Goal: Task Accomplishment & Management: Use online tool/utility

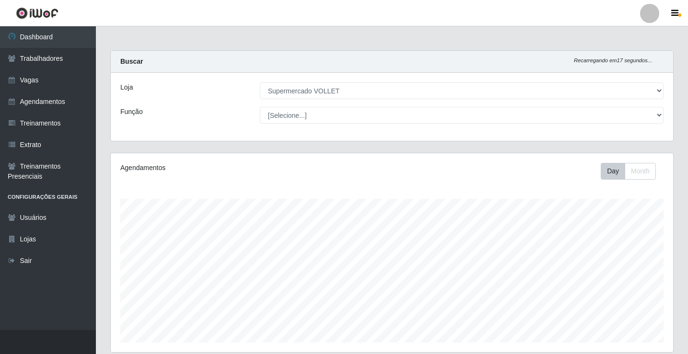
select select "72"
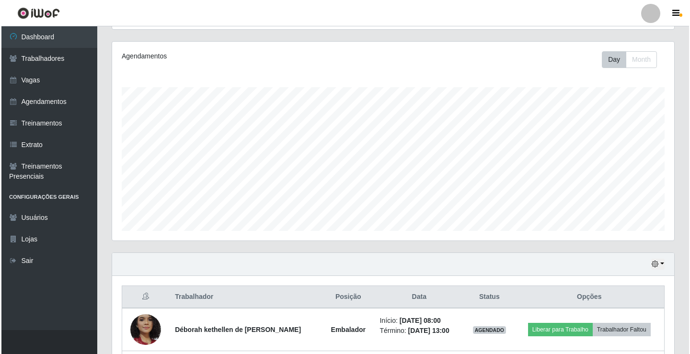
scroll to position [240, 0]
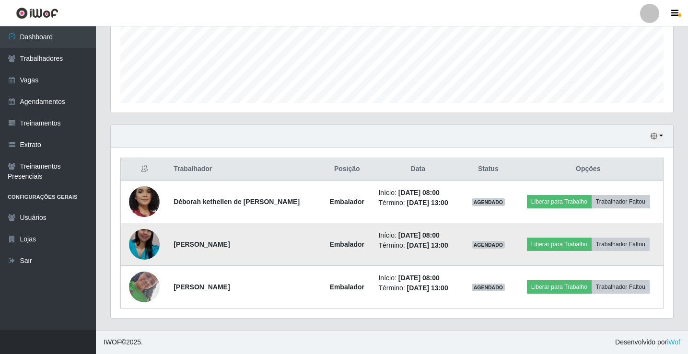
click at [209, 244] on strong "[PERSON_NAME]" at bounding box center [201, 245] width 56 height 8
click at [548, 240] on button "Liberar para Trabalho" at bounding box center [559, 244] width 65 height 13
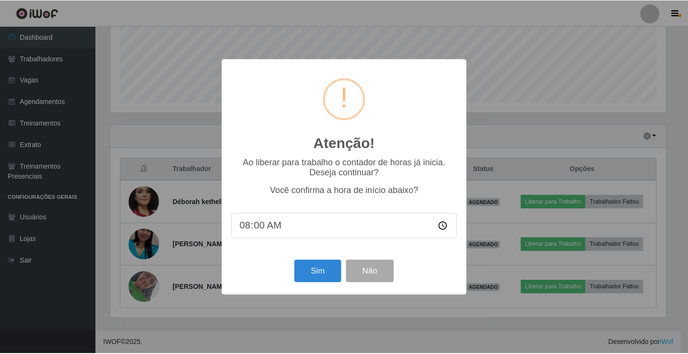
scroll to position [199, 557]
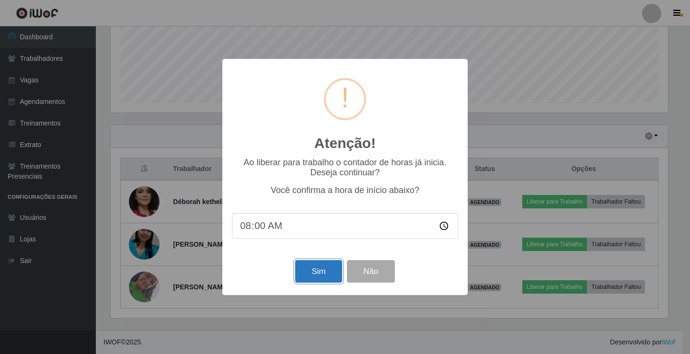
click at [323, 278] on button "Sim" at bounding box center [318, 271] width 46 height 23
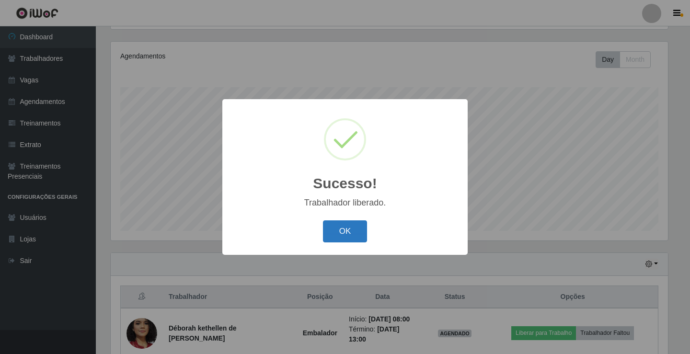
click at [338, 234] on button "OK" at bounding box center [345, 231] width 45 height 23
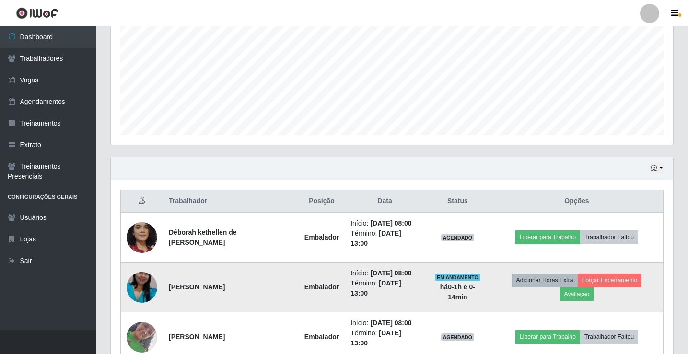
scroll to position [261, 0]
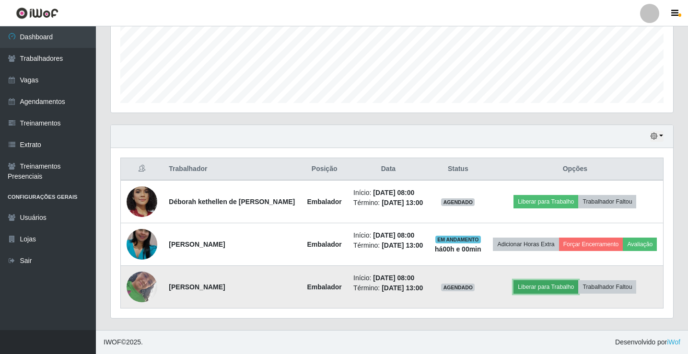
click at [569, 282] on button "Liberar para Trabalho" at bounding box center [545, 286] width 65 height 13
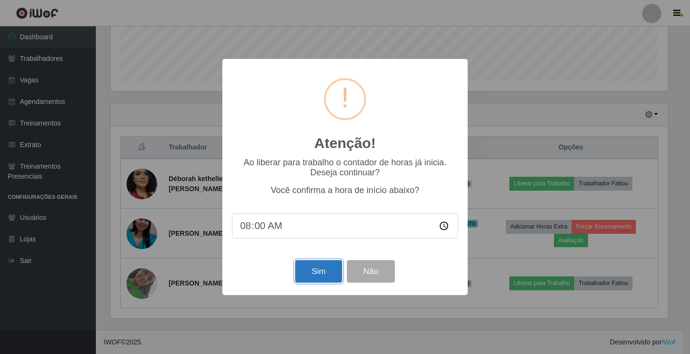
click at [306, 277] on button "Sim" at bounding box center [318, 271] width 46 height 23
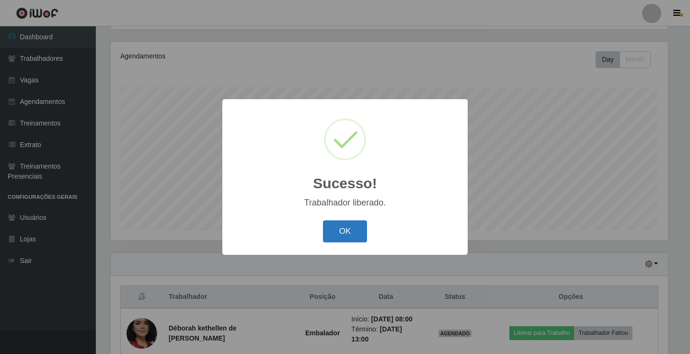
click at [352, 233] on button "OK" at bounding box center [345, 231] width 45 height 23
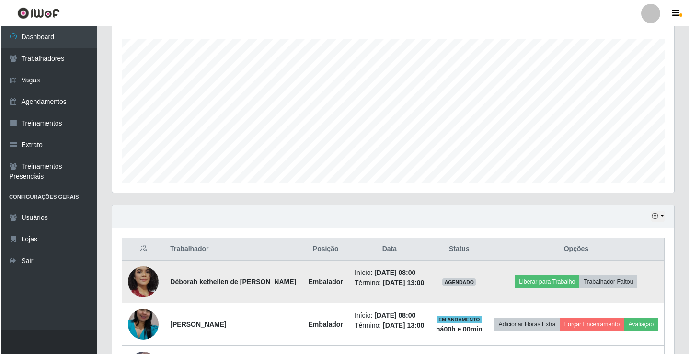
scroll to position [207, 0]
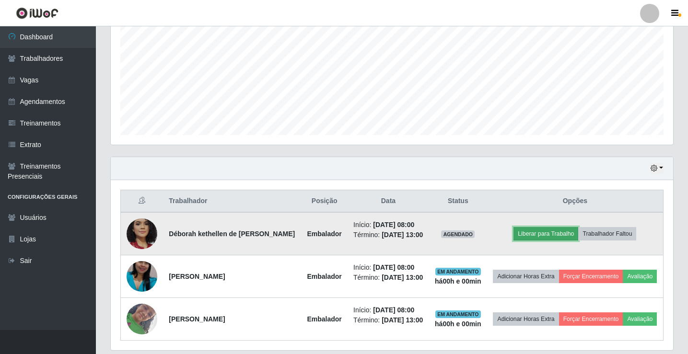
click at [529, 233] on button "Liberar para Trabalho" at bounding box center [545, 233] width 65 height 13
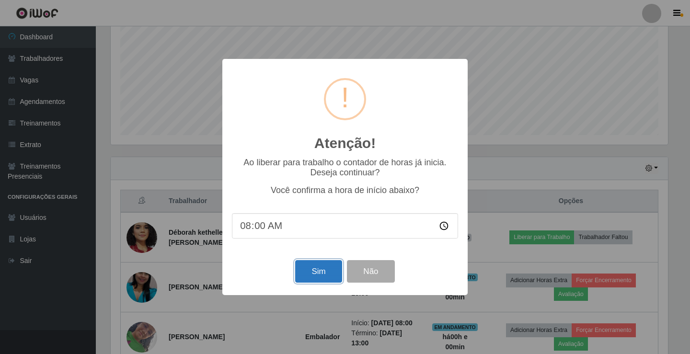
click at [321, 272] on button "Sim" at bounding box center [318, 271] width 46 height 23
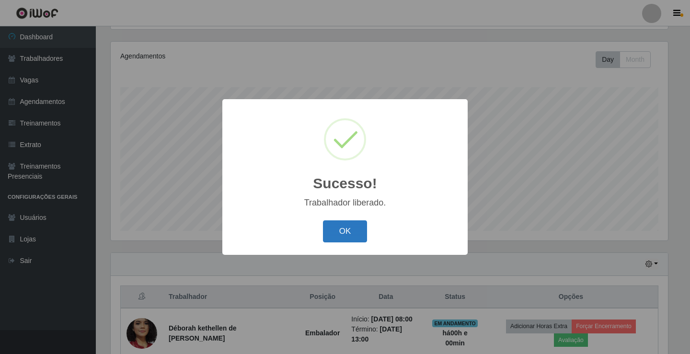
click at [333, 236] on button "OK" at bounding box center [345, 231] width 45 height 23
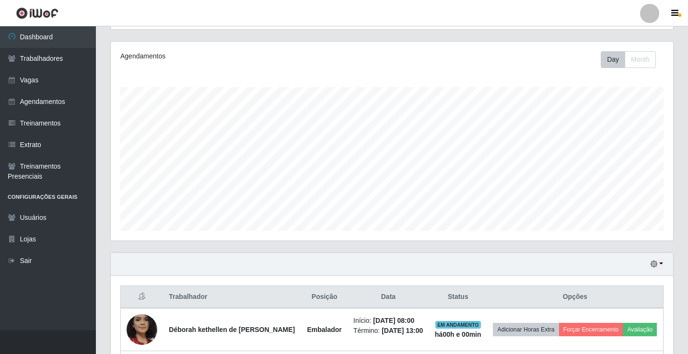
scroll to position [261, 0]
